Goal: Obtain resource: Download file/media

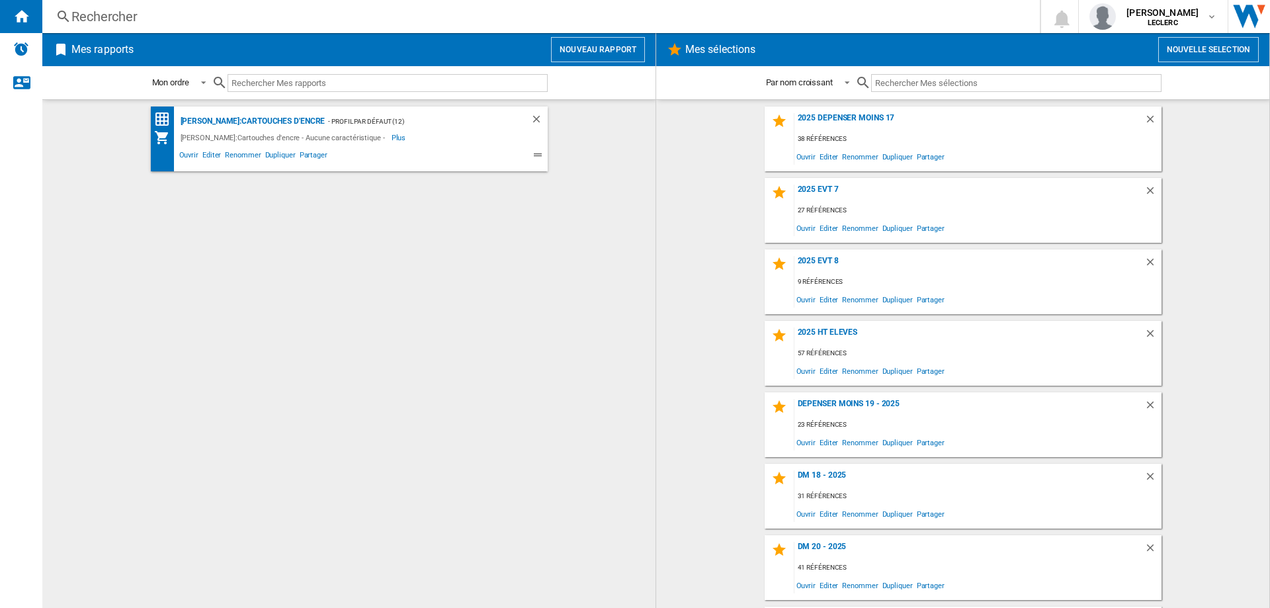
click at [572, 48] on button "Nouveau rapport" at bounding box center [598, 49] width 94 height 25
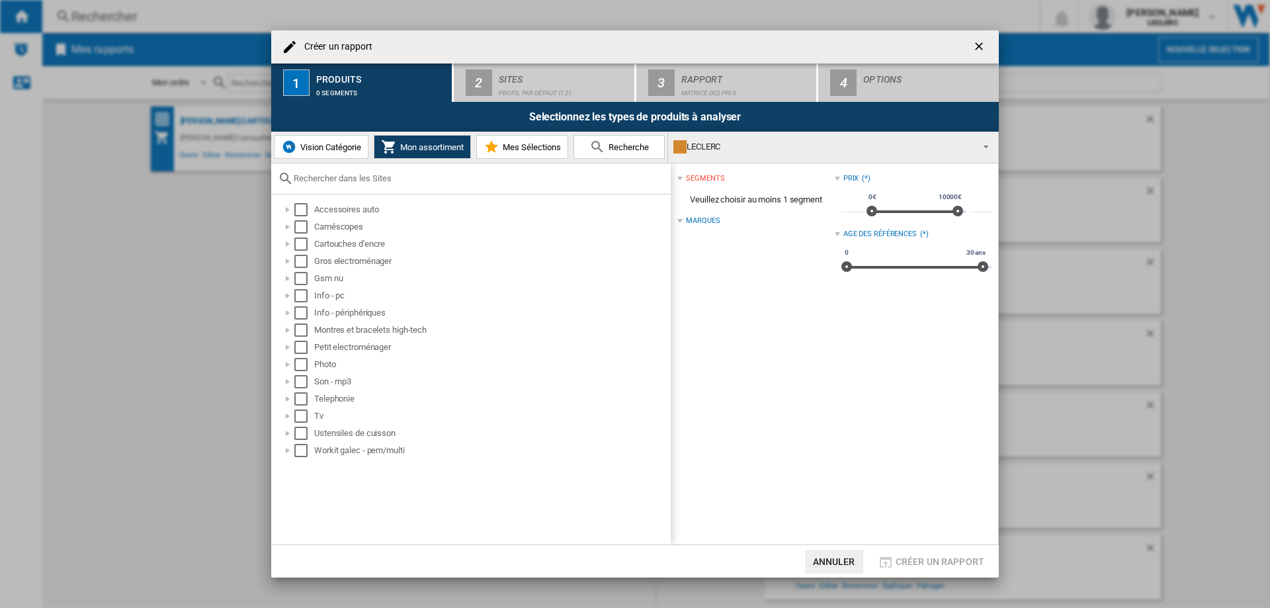
click at [979, 49] on ng-md-icon "getI18NText('BUTTONS.CLOSE_DIALOG')" at bounding box center [980, 48] width 16 height 16
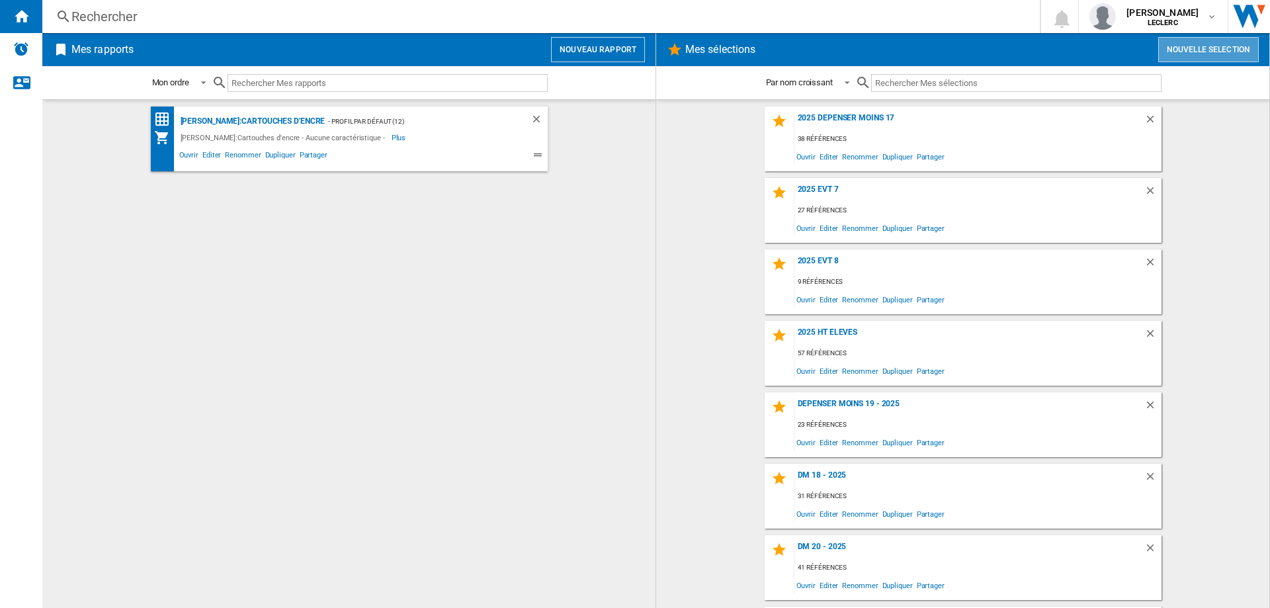
click at [1188, 55] on button "Nouvelle selection" at bounding box center [1208, 49] width 101 height 25
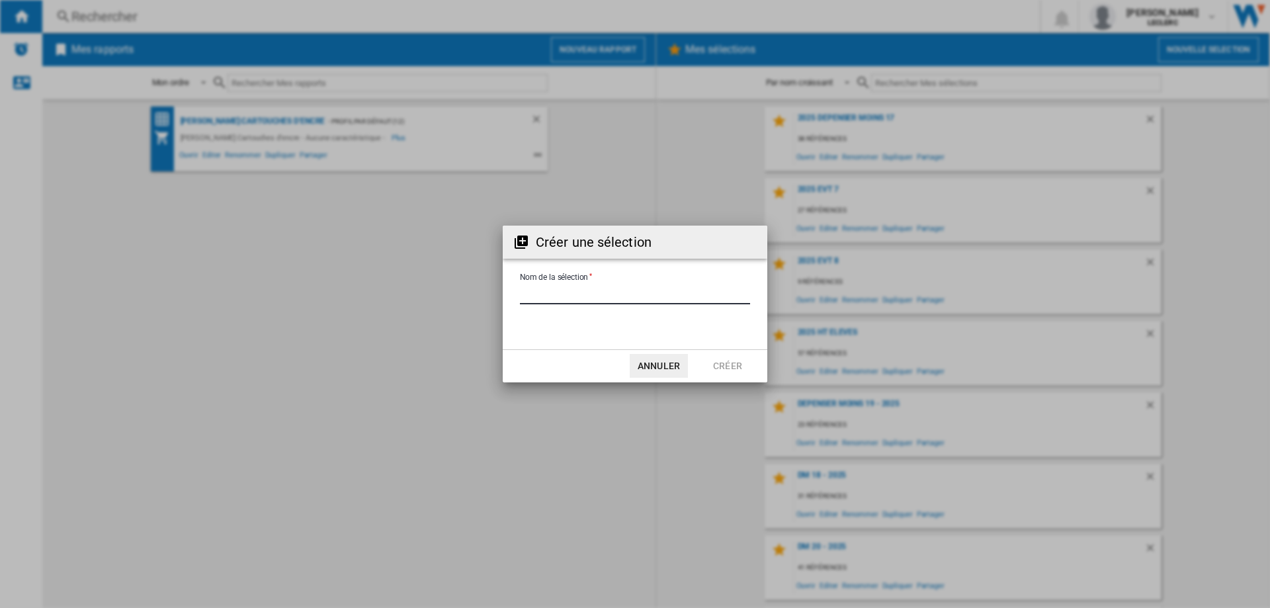
click at [575, 299] on input "Nom de la sélection" at bounding box center [635, 294] width 230 height 20
type input "**********"
click at [726, 363] on button "Créer" at bounding box center [727, 366] width 58 height 24
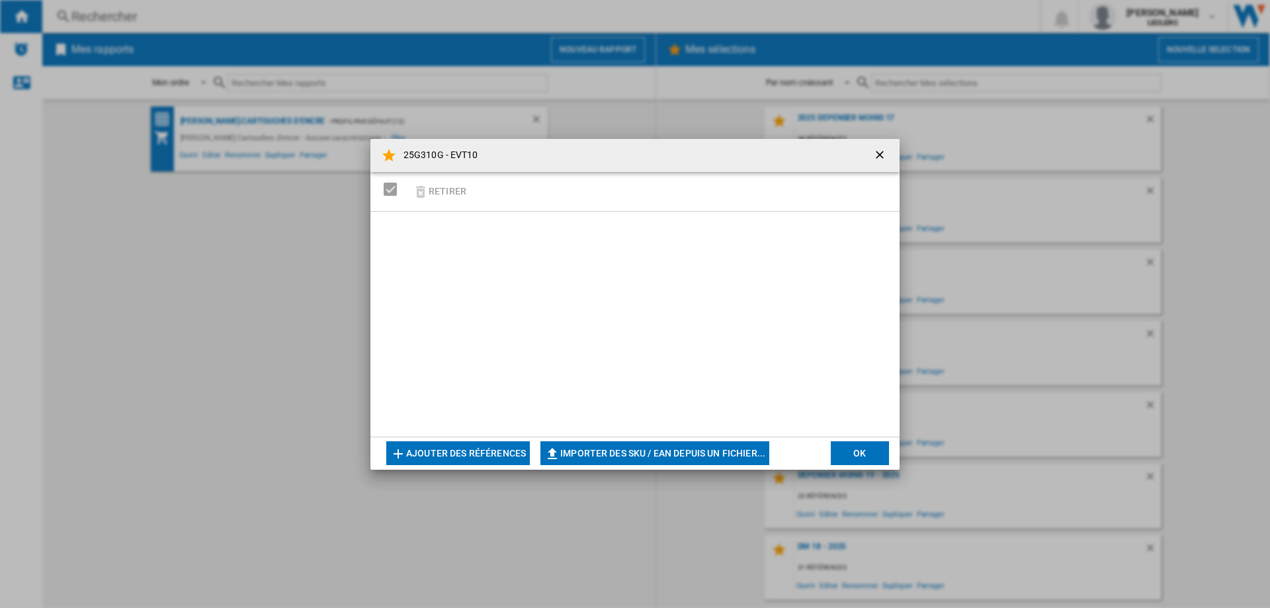
click at [606, 460] on button "Importer des SKU / EAN depuis un fichier..." at bounding box center [654, 453] width 229 height 24
type input "**********"
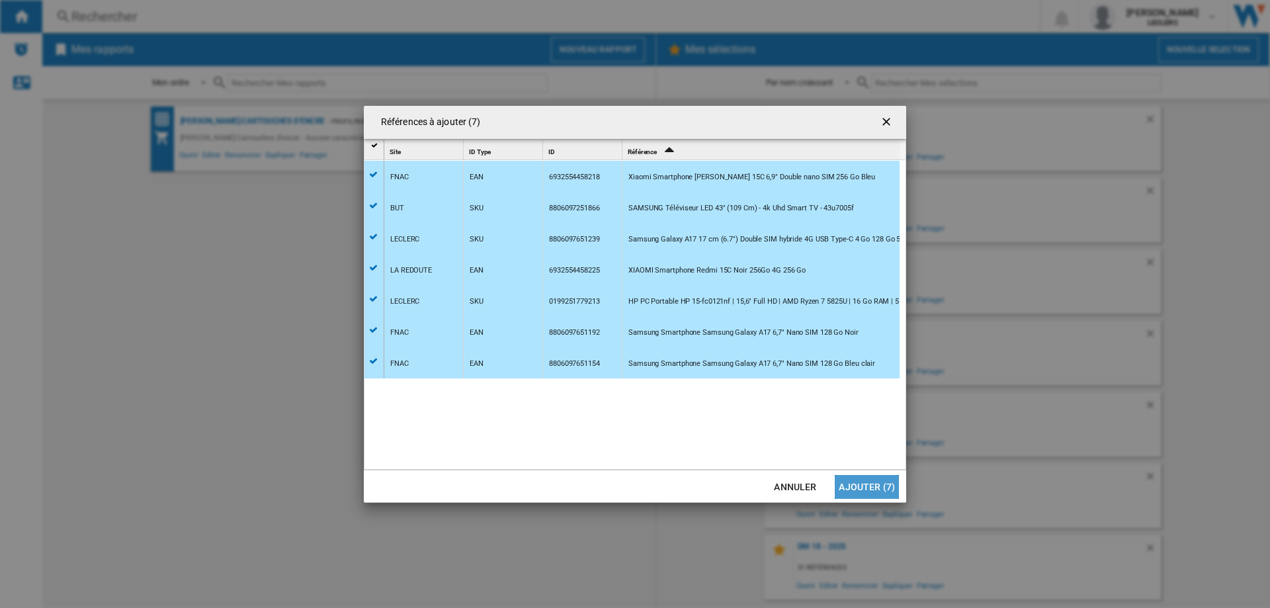
click at [873, 487] on button "Ajouter (7)" at bounding box center [867, 487] width 64 height 24
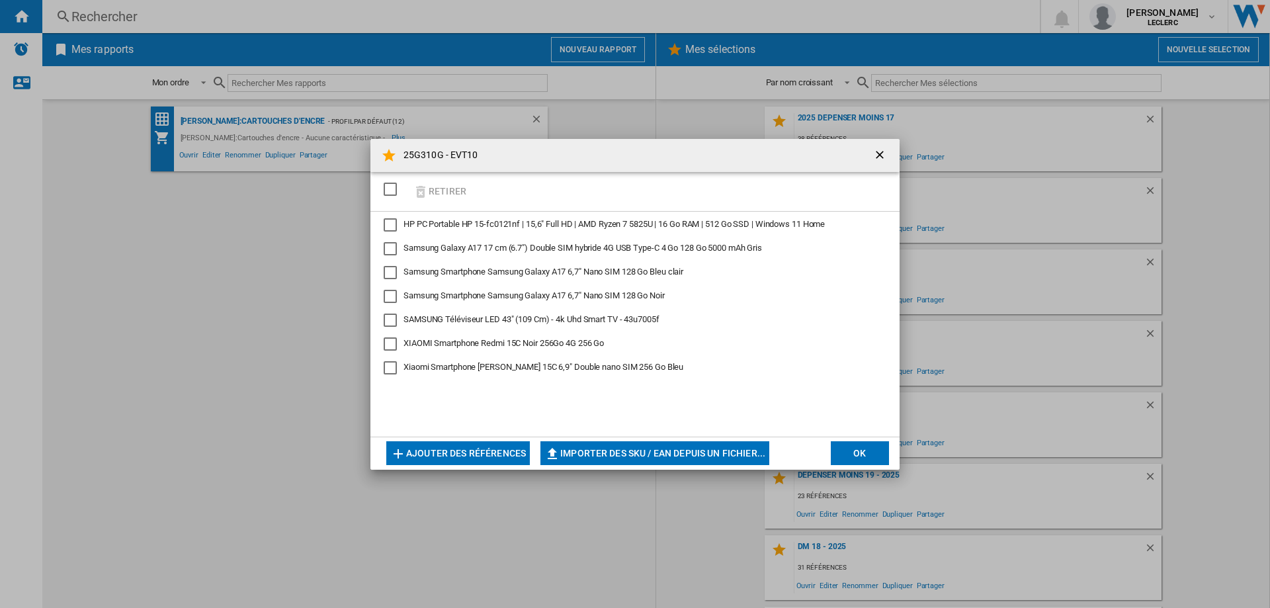
click at [861, 458] on button "OK" at bounding box center [860, 453] width 58 height 24
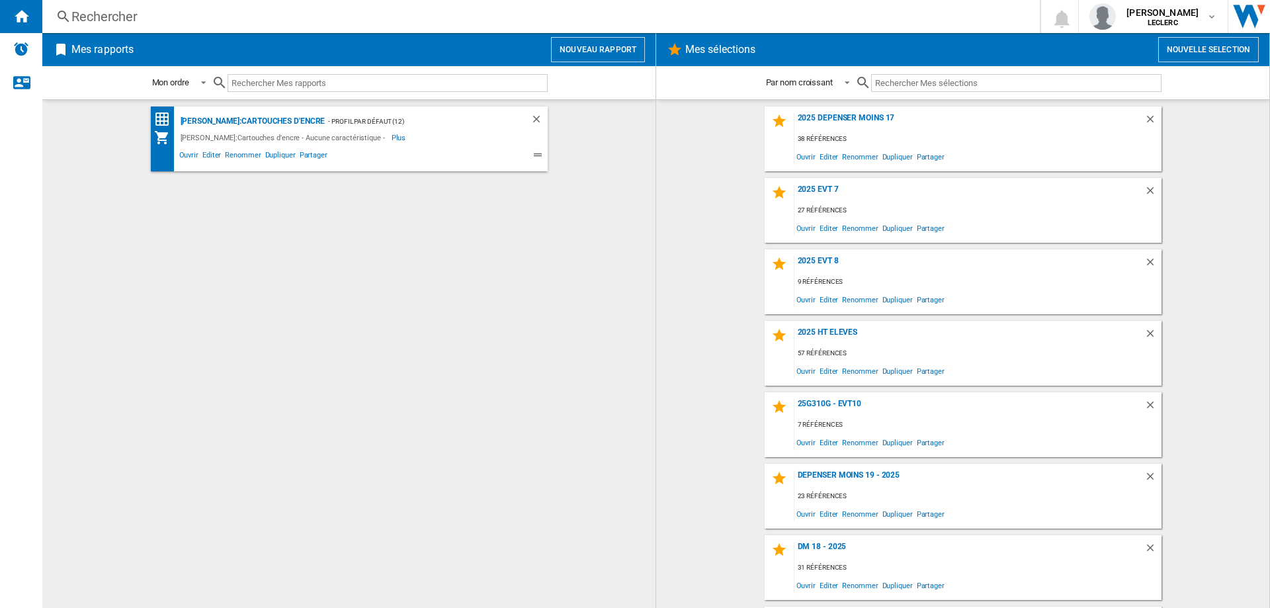
click at [899, 87] on input "text" at bounding box center [1016, 83] width 290 height 18
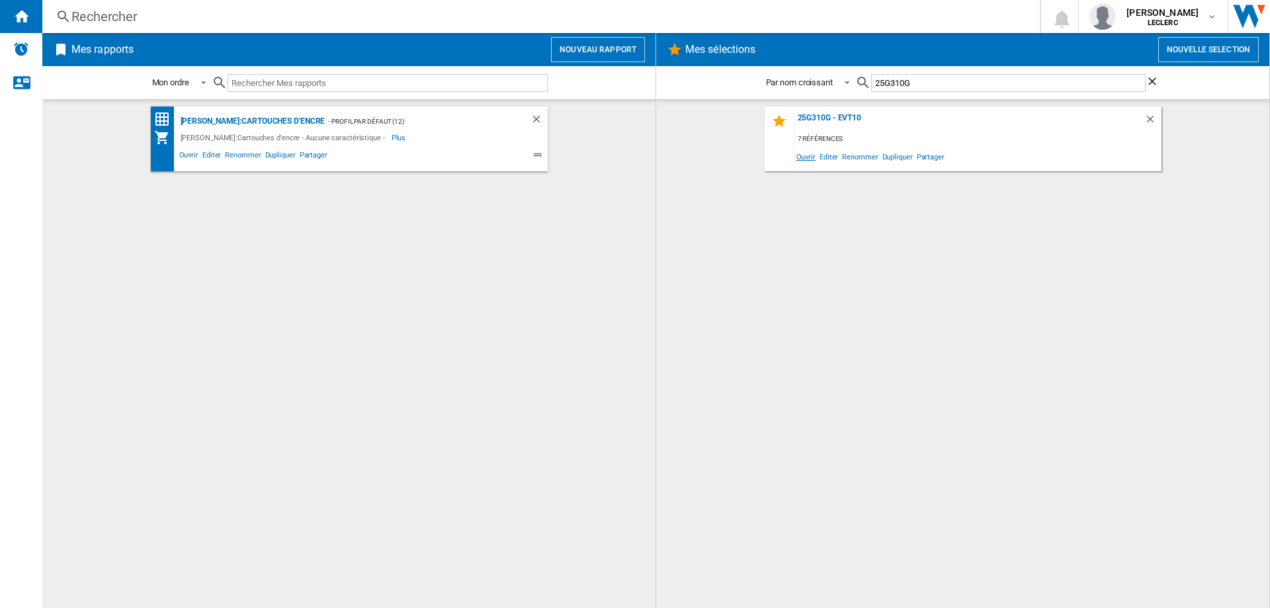
type input "25G310G"
click at [803, 159] on span "Ouvrir" at bounding box center [805, 156] width 23 height 18
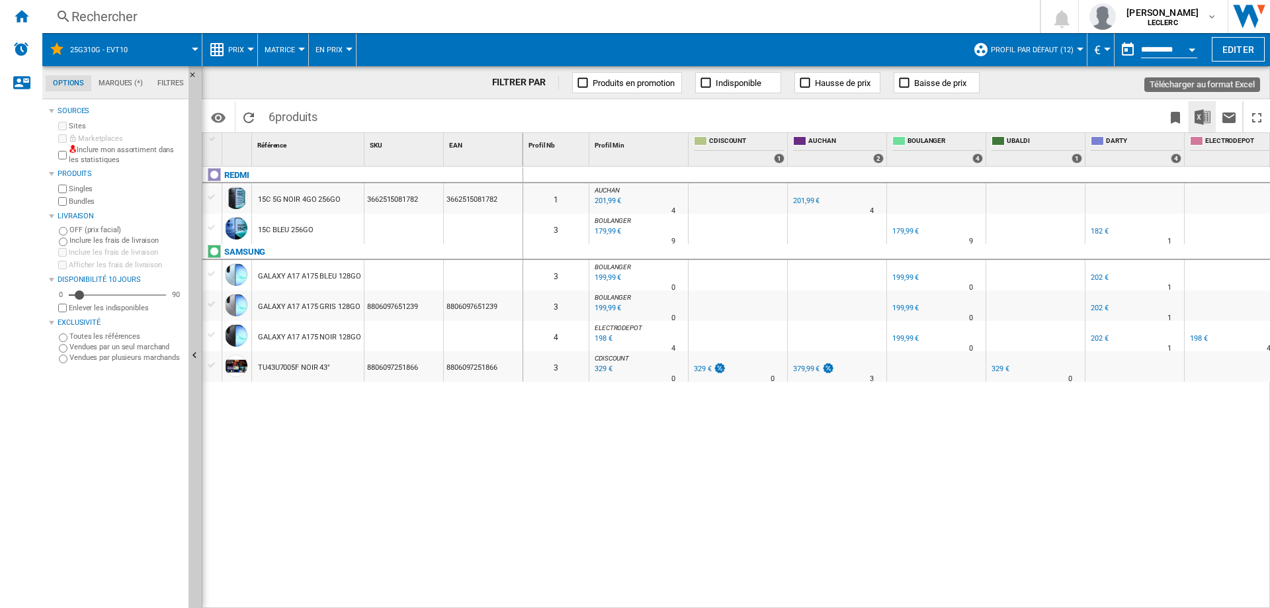
click at [1206, 116] on img "Télécharger au format Excel" at bounding box center [1202, 117] width 16 height 16
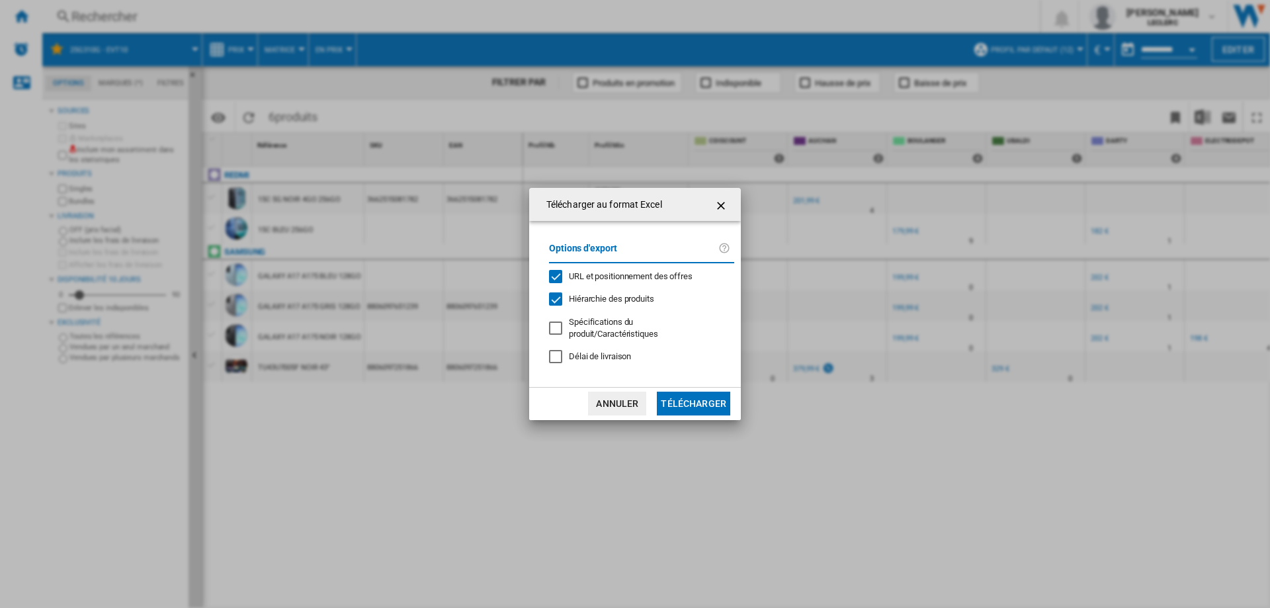
click at [708, 405] on button "Télécharger" at bounding box center [693, 403] width 73 height 24
